Goal: Transaction & Acquisition: Purchase product/service

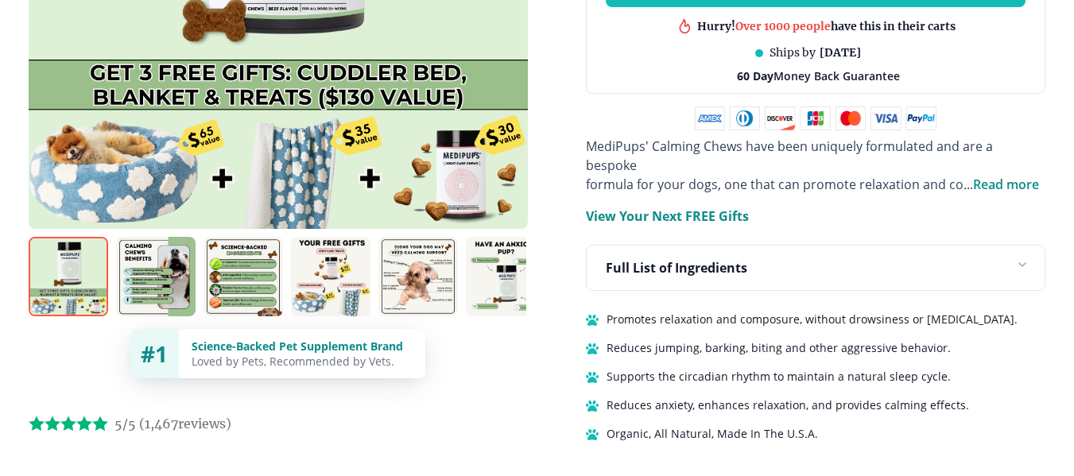
scroll to position [954, 0]
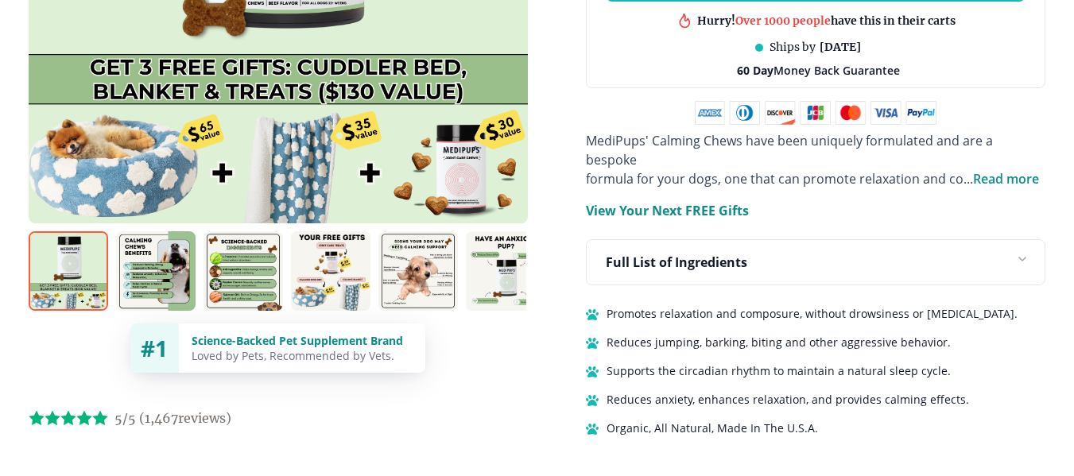
click at [628, 253] on p "Full List of Ingredients" at bounding box center [677, 262] width 142 height 19
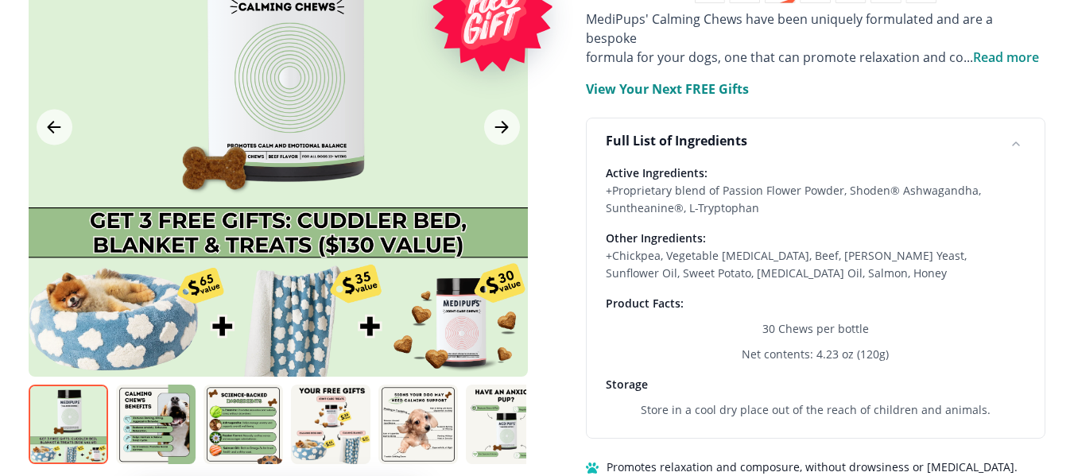
scroll to position [1113, 0]
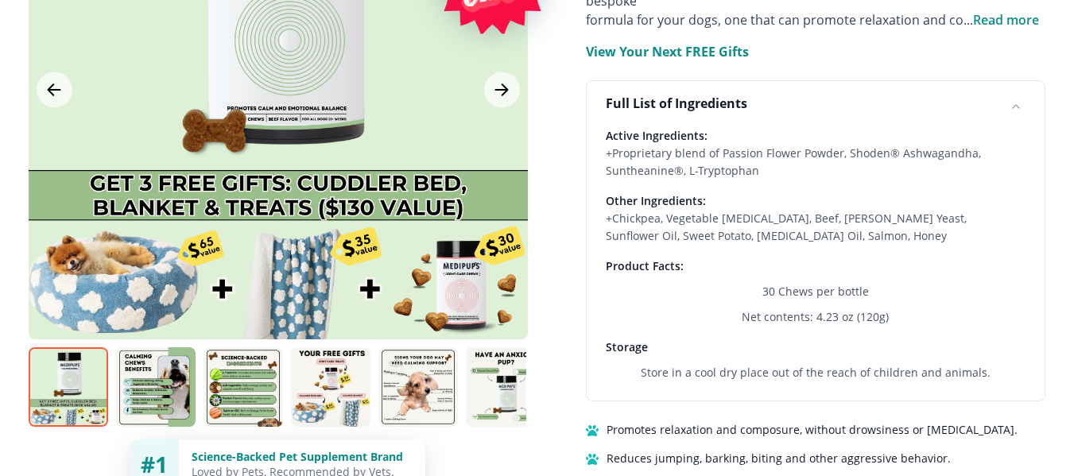
click at [429, 385] on img at bounding box center [419, 388] width 80 height 80
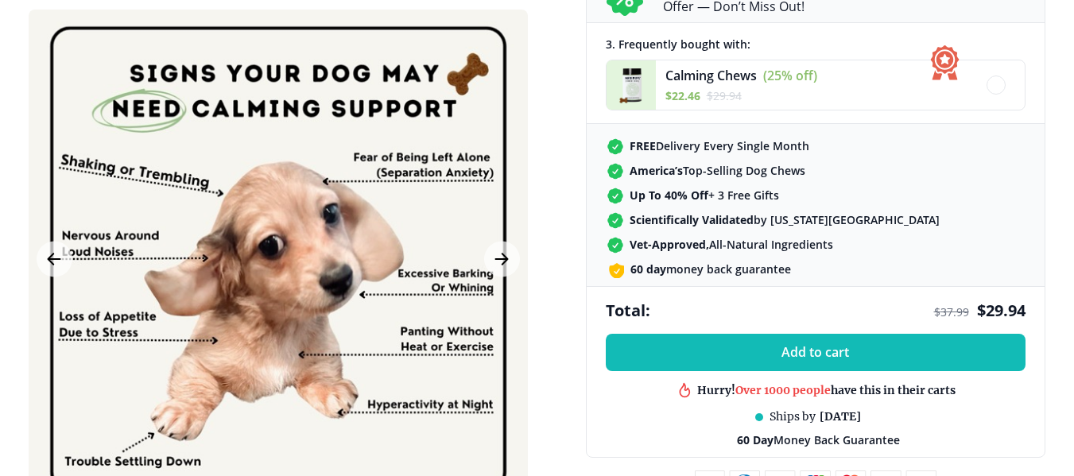
scroll to position [557, 0]
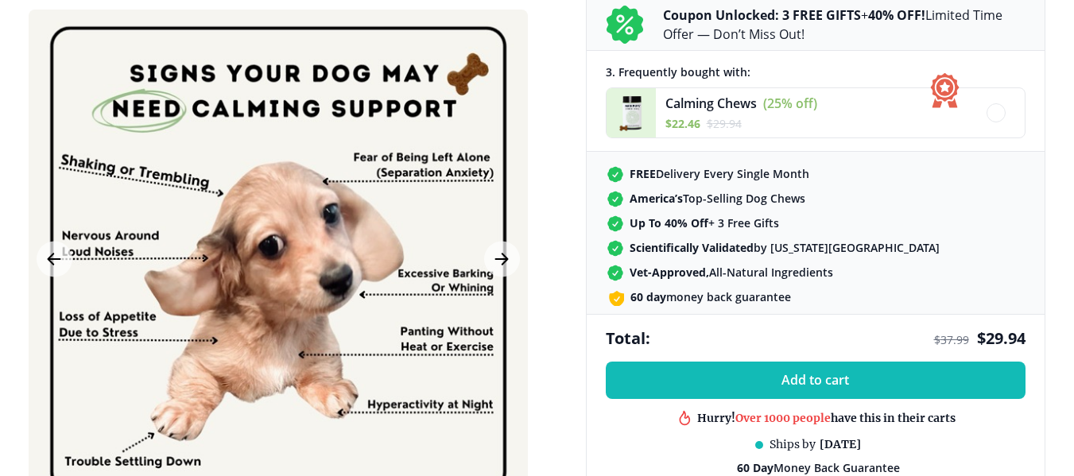
click at [544, 128] on div "BestSeller 200+ people bought in the last 24 hours Calming Chews (+ 3 Free Gift…" at bounding box center [538, 342] width 1050 height 1537
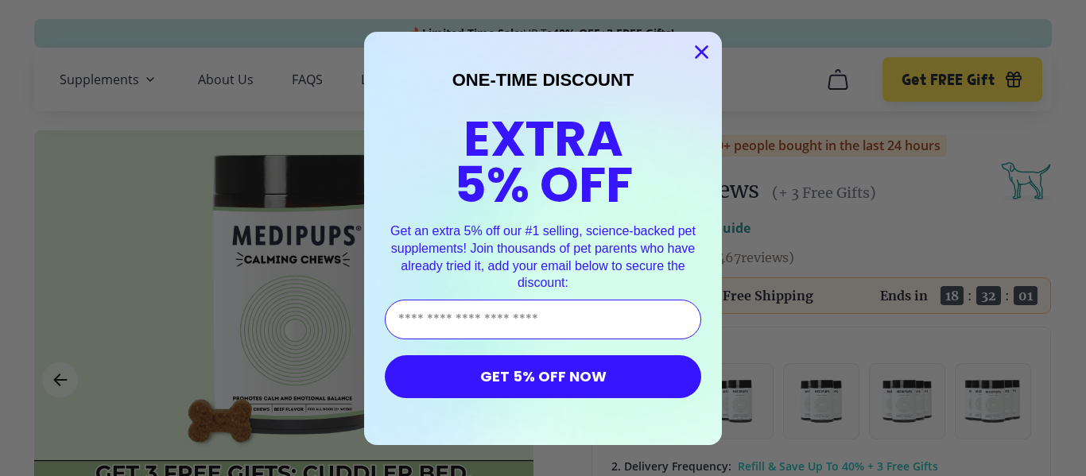
click at [697, 50] on icon "Close dialog" at bounding box center [702, 51] width 11 height 11
